Goal: Task Accomplishment & Management: Manage account settings

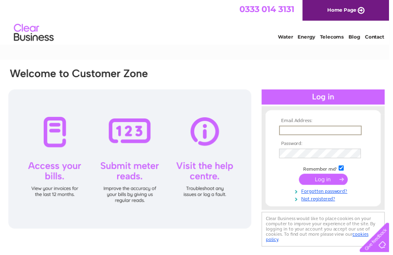
type input "[EMAIL_ADDRESS][DOMAIN_NAME]"
click at [326, 184] on input "submit" at bounding box center [326, 179] width 49 height 11
click at [305, 135] on input "[EMAIL_ADDRESS][DOMAIN_NAME]" at bounding box center [323, 131] width 83 height 9
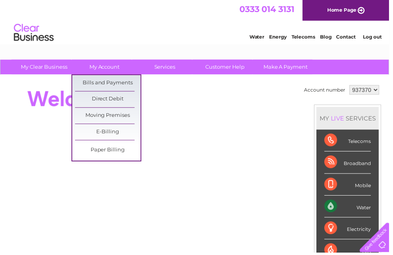
click at [105, 84] on link "Bills and Payments" at bounding box center [109, 84] width 66 height 16
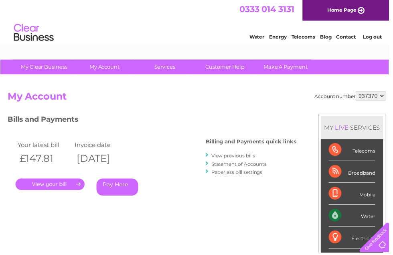
click at [57, 185] on link "." at bounding box center [51, 186] width 70 height 12
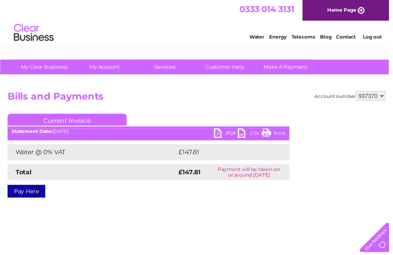
click at [224, 135] on link "PDF" at bounding box center [228, 135] width 24 height 12
